Goal: Check status: Check status

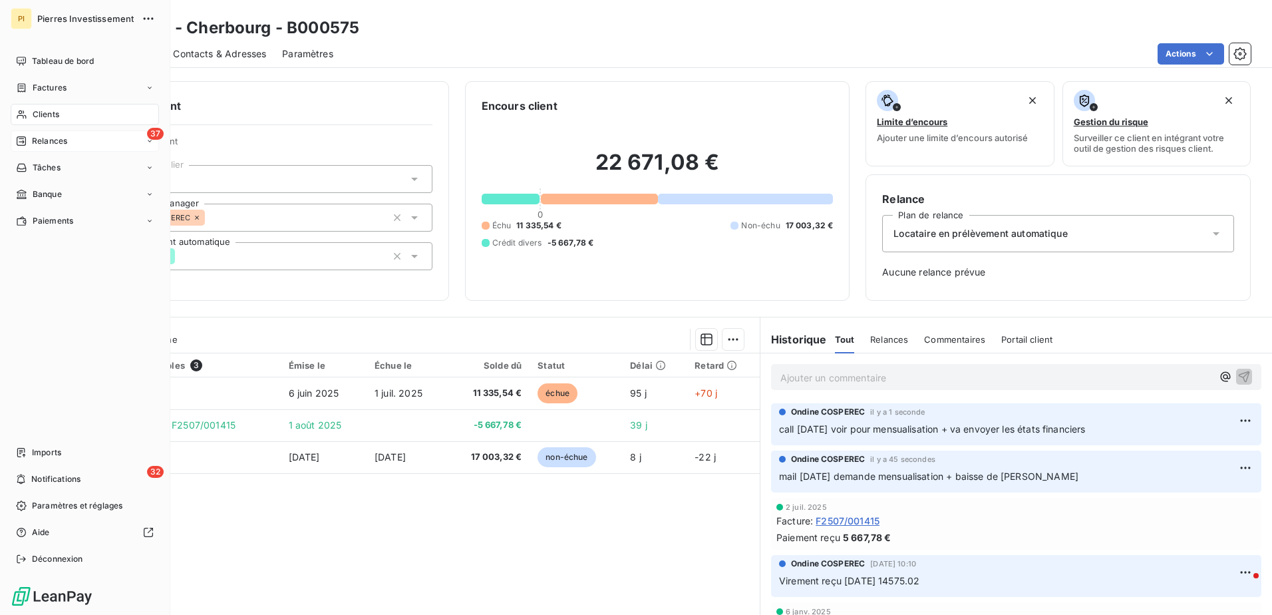
click at [59, 145] on span "Relances" at bounding box center [49, 141] width 35 height 12
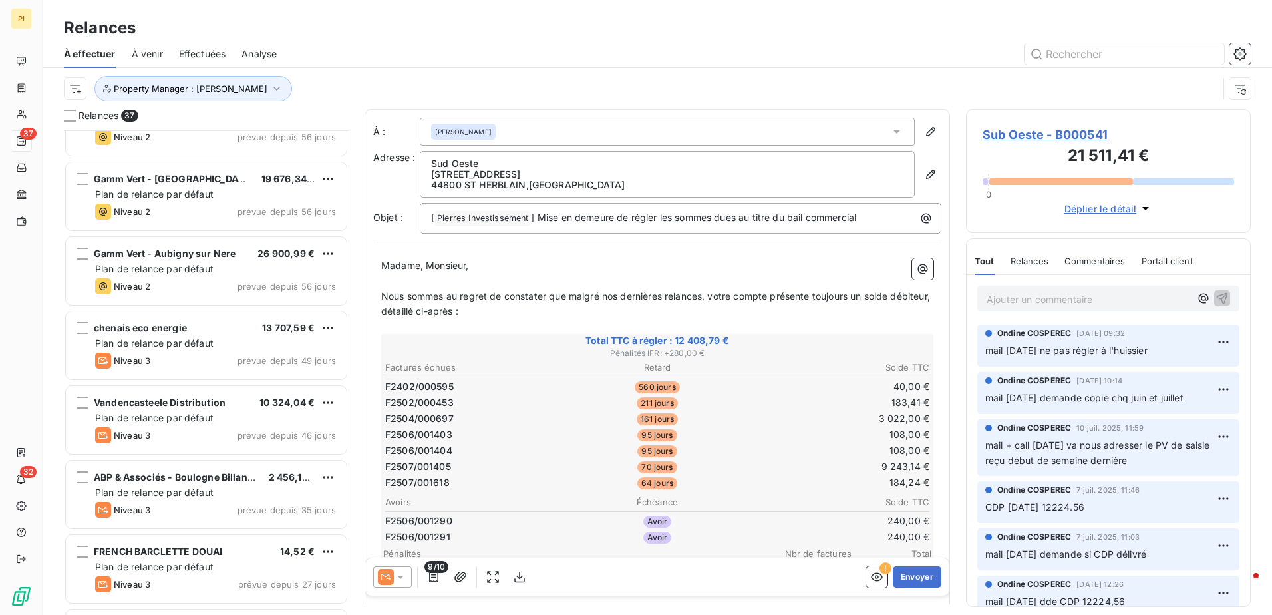
scroll to position [2273, 0]
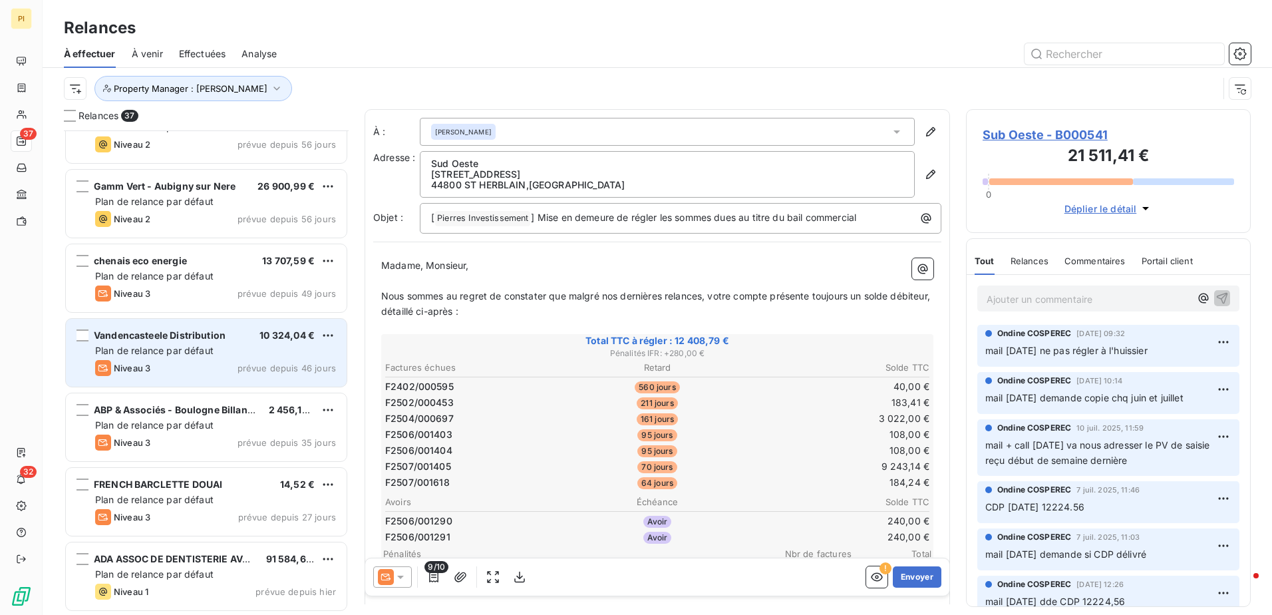
click at [209, 351] on span "Plan de relance par défaut" at bounding box center [154, 350] width 118 height 11
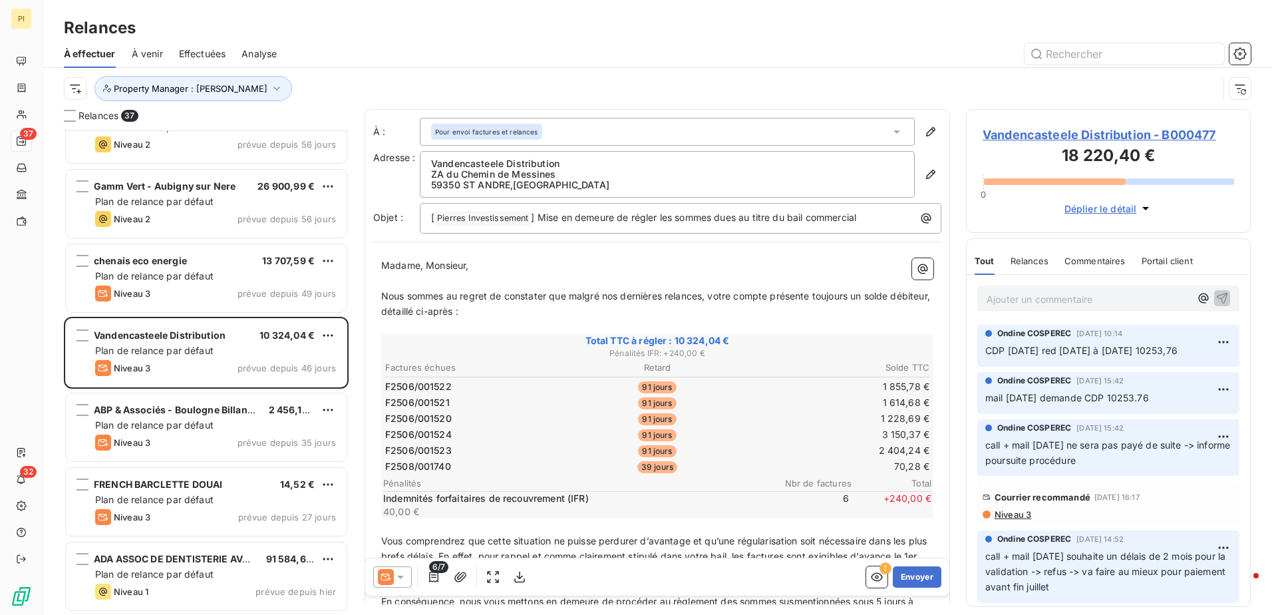
drag, startPoint x: 1061, startPoint y: 299, endPoint x: 1068, endPoint y: 285, distance: 15.5
click at [1061, 300] on p "Ajouter un commentaire ﻿" at bounding box center [1089, 299] width 204 height 17
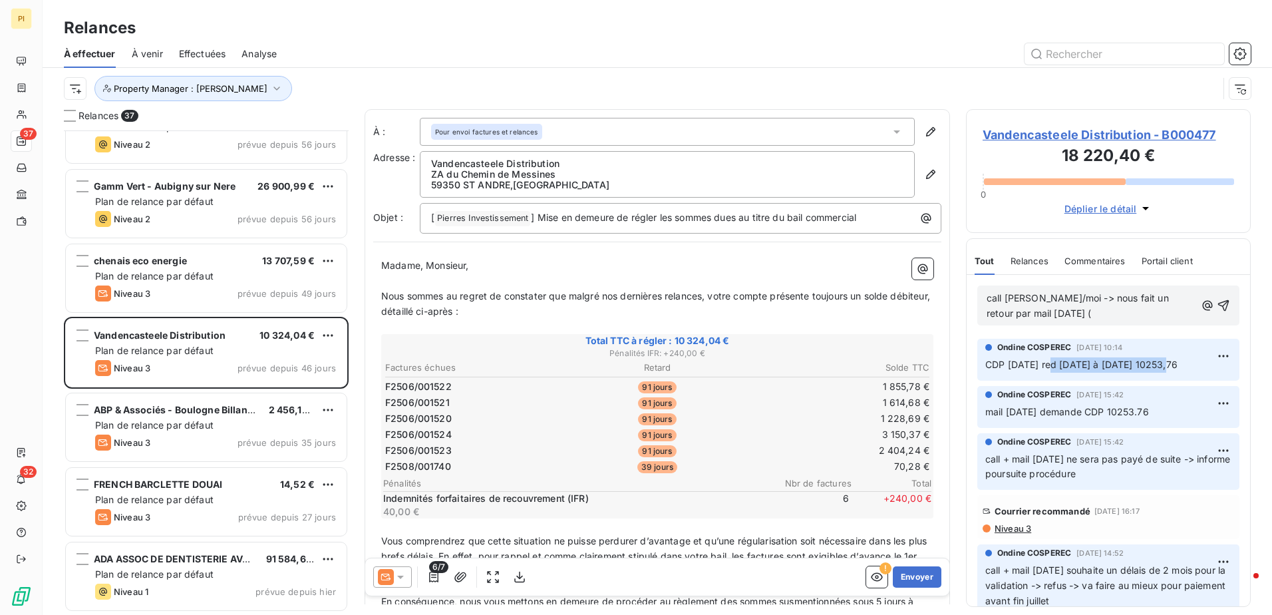
drag, startPoint x: 1049, startPoint y: 366, endPoint x: 1177, endPoint y: 361, distance: 128.5
click at [1177, 361] on p "CDP [DATE] red [DATE] à [DATE] 10253,76" at bounding box center [1108, 364] width 246 height 15
copy span "red [DATE] à [DATE] 10253,76"
click at [1080, 314] on p "call [PERSON_NAME]/moi -> nous fait un retour par mail [DATE] (" at bounding box center [1091, 306] width 209 height 31
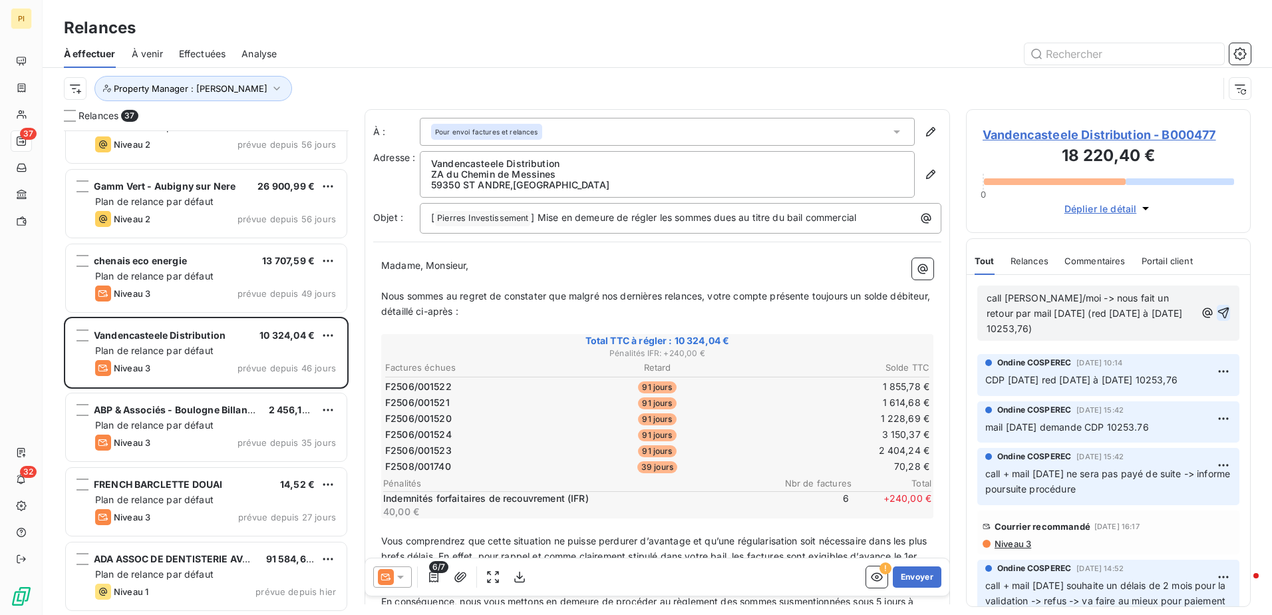
click at [1218, 307] on icon "button" at bounding box center [1223, 312] width 11 height 11
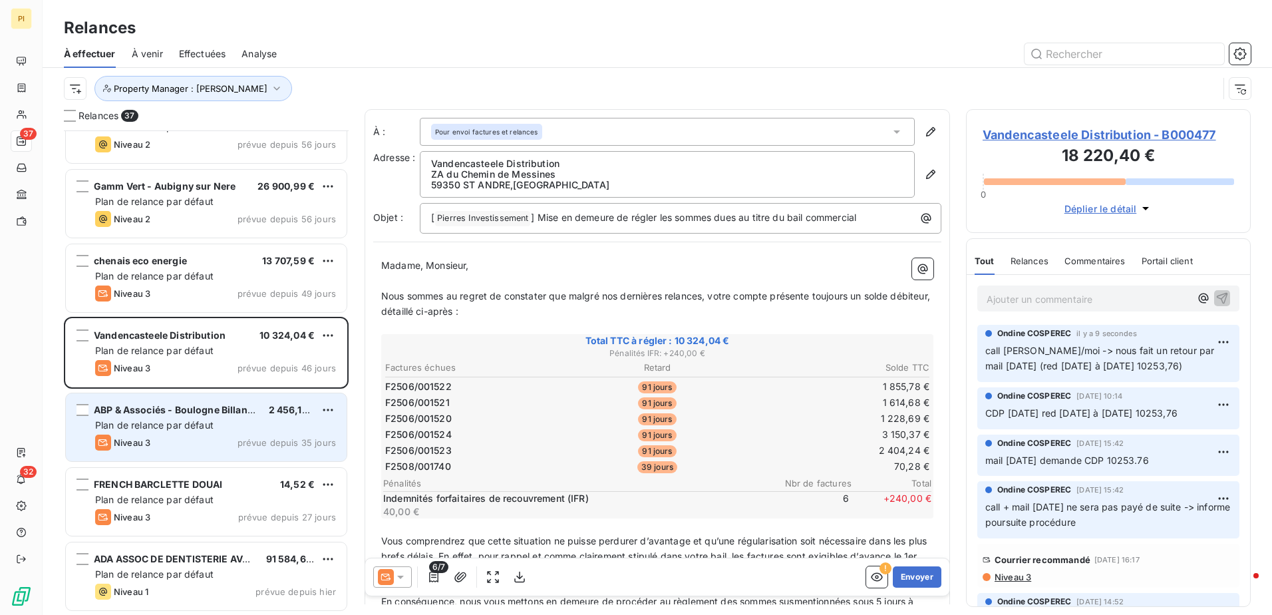
click at [208, 435] on div "Niveau 3 prévue depuis 35 jours" at bounding box center [215, 442] width 241 height 16
